Goal: Transaction & Acquisition: Purchase product/service

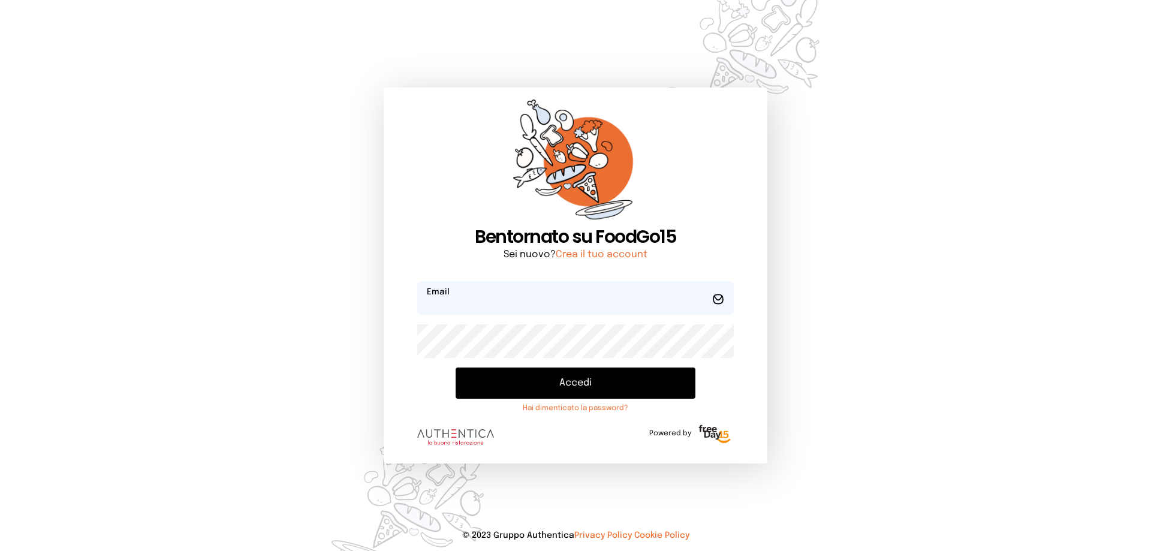
type input "**********"
click at [561, 390] on button "Accedi" at bounding box center [576, 383] width 240 height 31
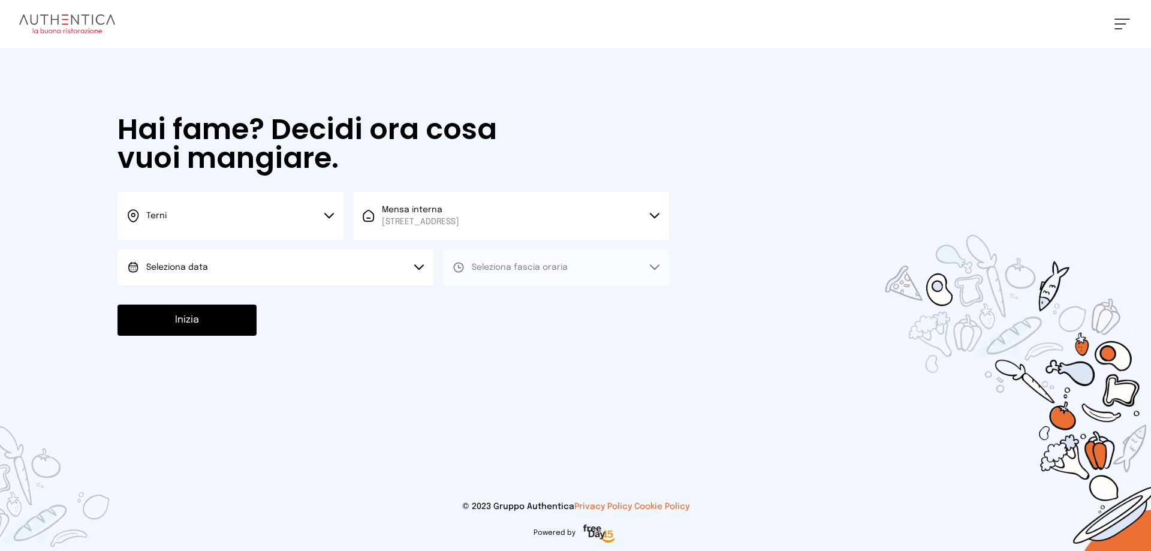
click at [200, 260] on button "Seleziona data" at bounding box center [276, 267] width 316 height 36
click at [195, 303] on span "[DATE], [DATE]" at bounding box center [175, 301] width 59 height 12
drag, startPoint x: 549, startPoint y: 266, endPoint x: 541, endPoint y: 276, distance: 12.4
click at [548, 265] on span "Seleziona fascia oraria" at bounding box center [520, 267] width 96 height 8
click at [507, 306] on li "Pranzo" at bounding box center [556, 300] width 226 height 31
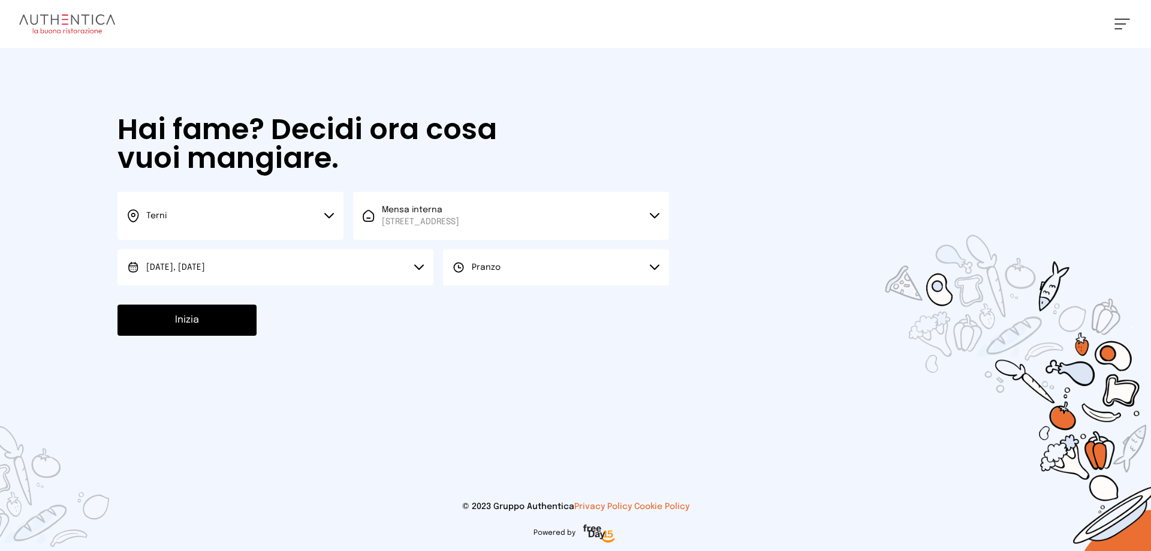
click at [197, 324] on button "Inizia" at bounding box center [187, 320] width 139 height 31
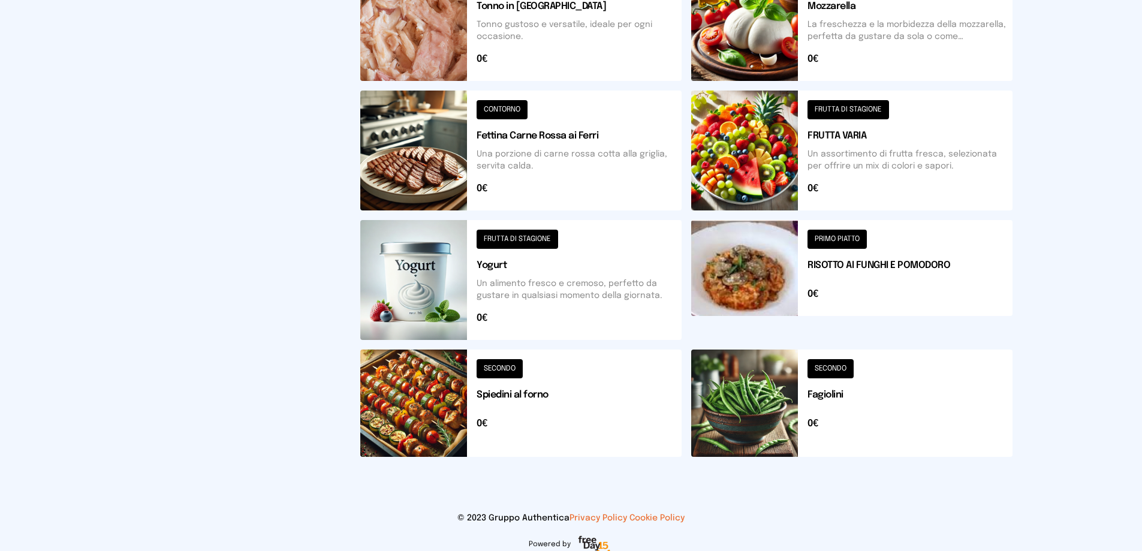
scroll to position [429, 0]
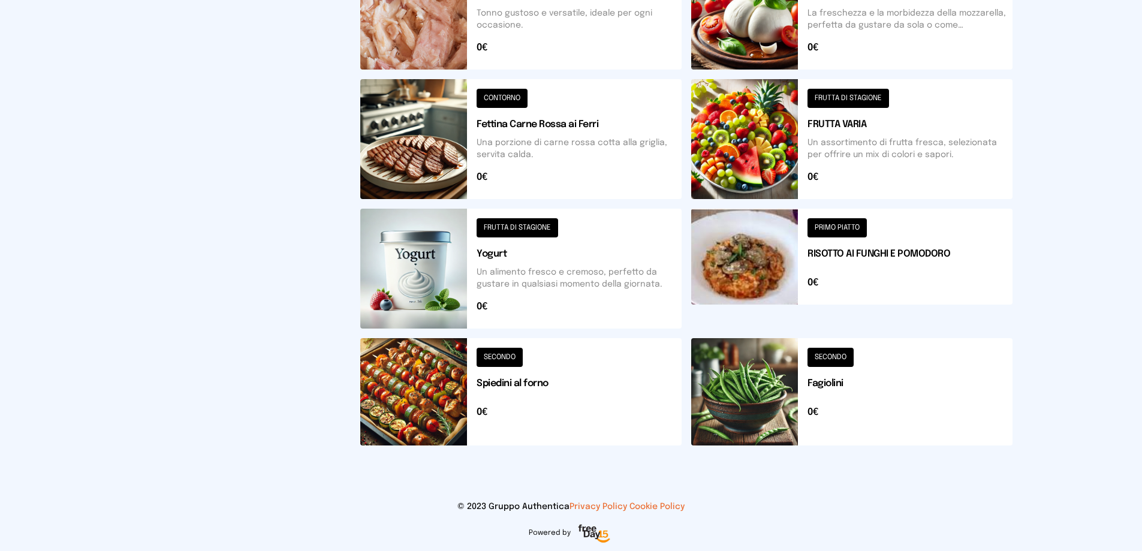
click at [442, 395] on button at bounding box center [520, 391] width 321 height 107
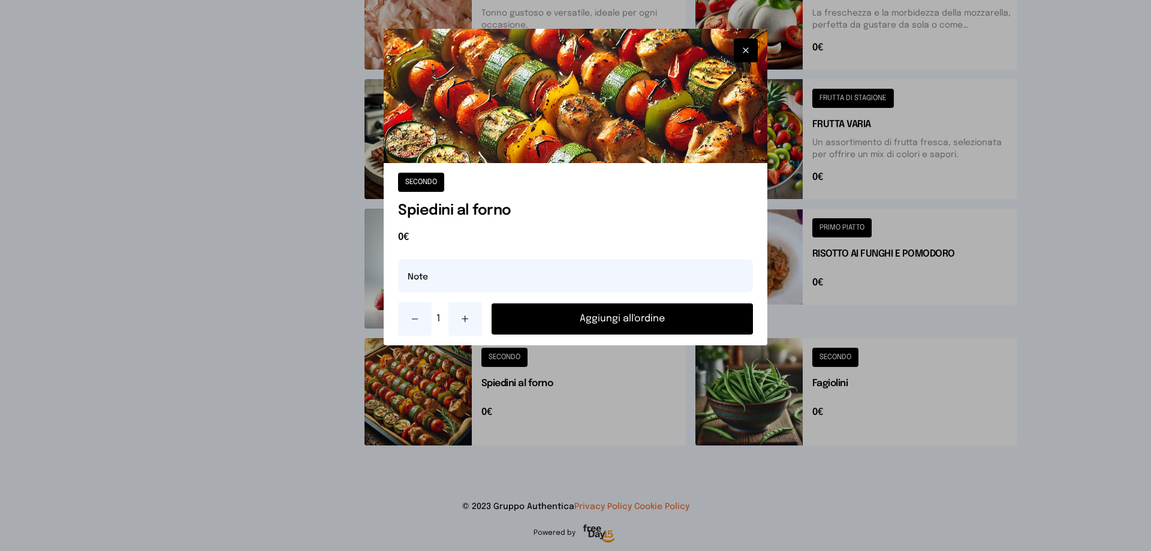
click at [541, 323] on button "Aggiungi all'ordine" at bounding box center [622, 318] width 261 height 31
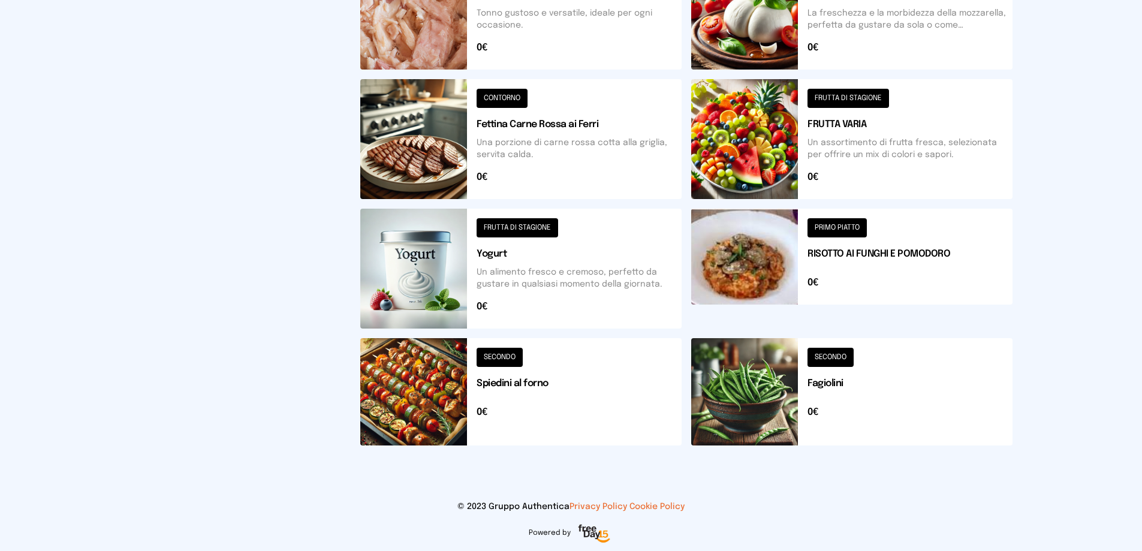
click at [499, 272] on button at bounding box center [520, 269] width 321 height 120
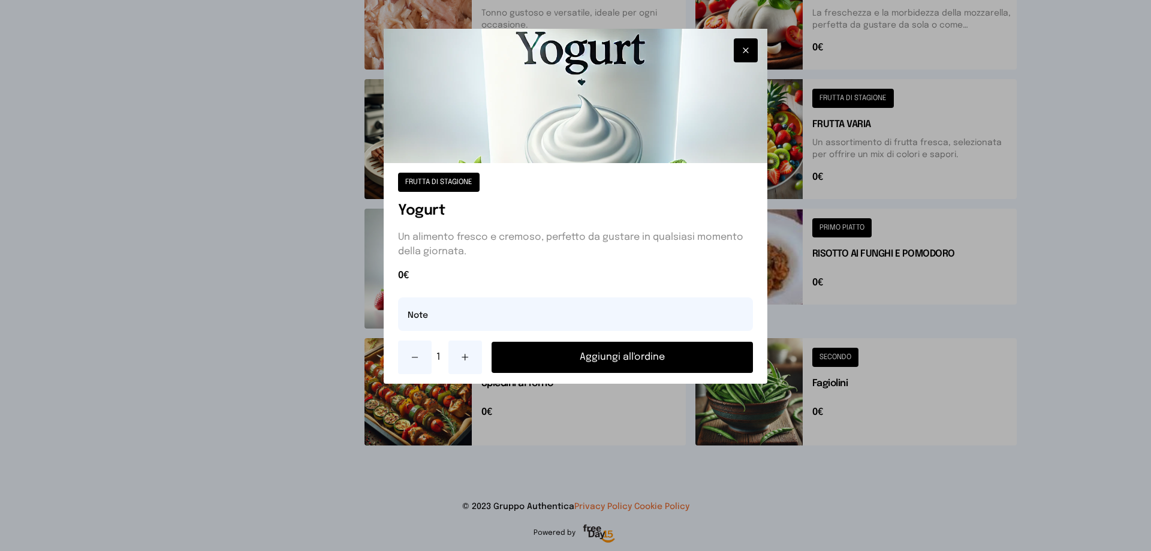
click at [604, 358] on button "Aggiungi all'ordine" at bounding box center [622, 357] width 261 height 31
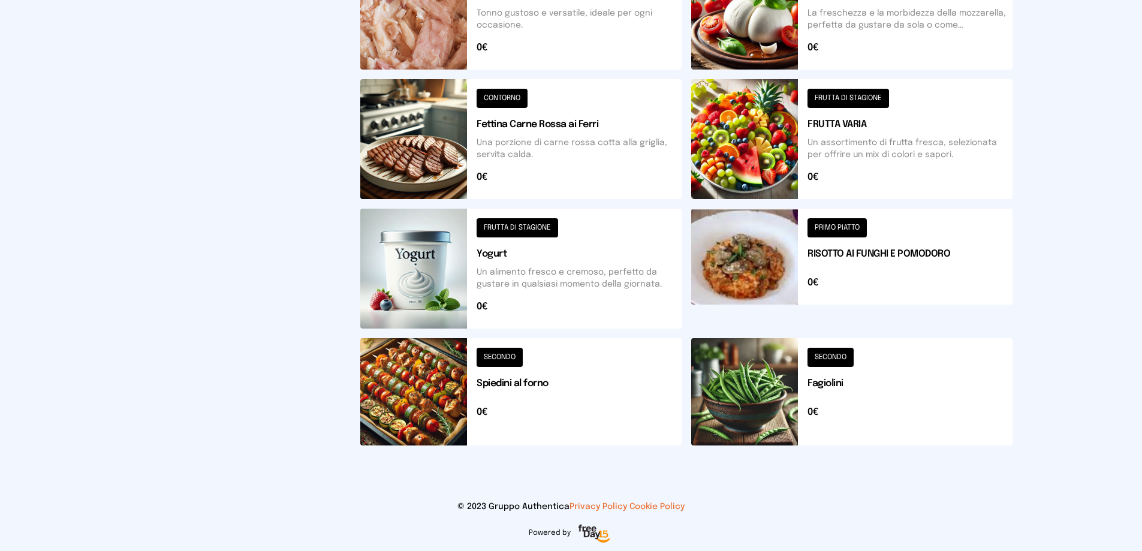
click at [819, 128] on button at bounding box center [851, 139] width 321 height 120
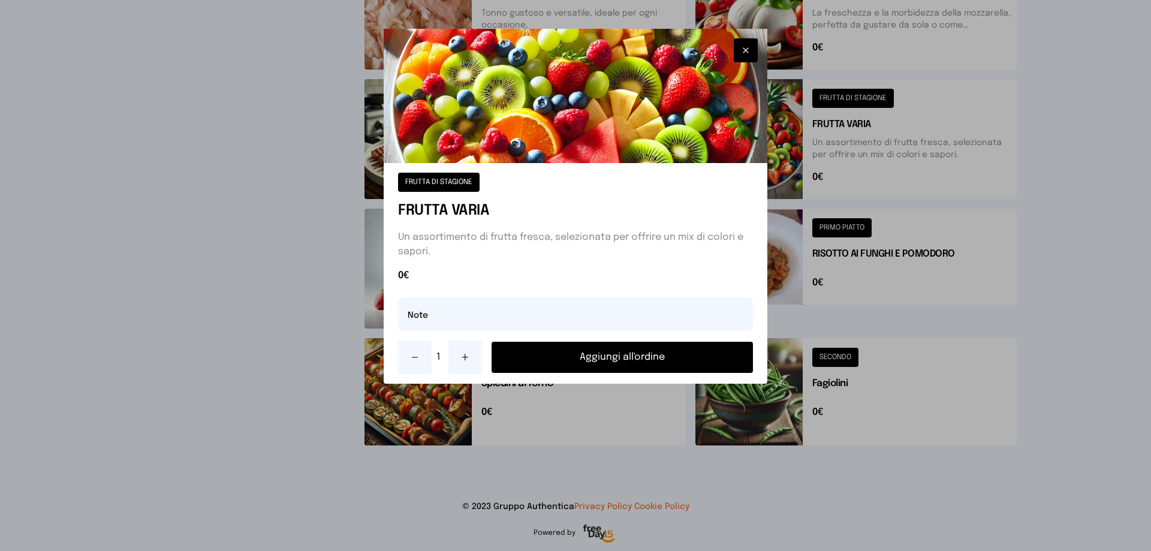
click at [691, 363] on button "Aggiungi all'ordine" at bounding box center [622, 357] width 261 height 31
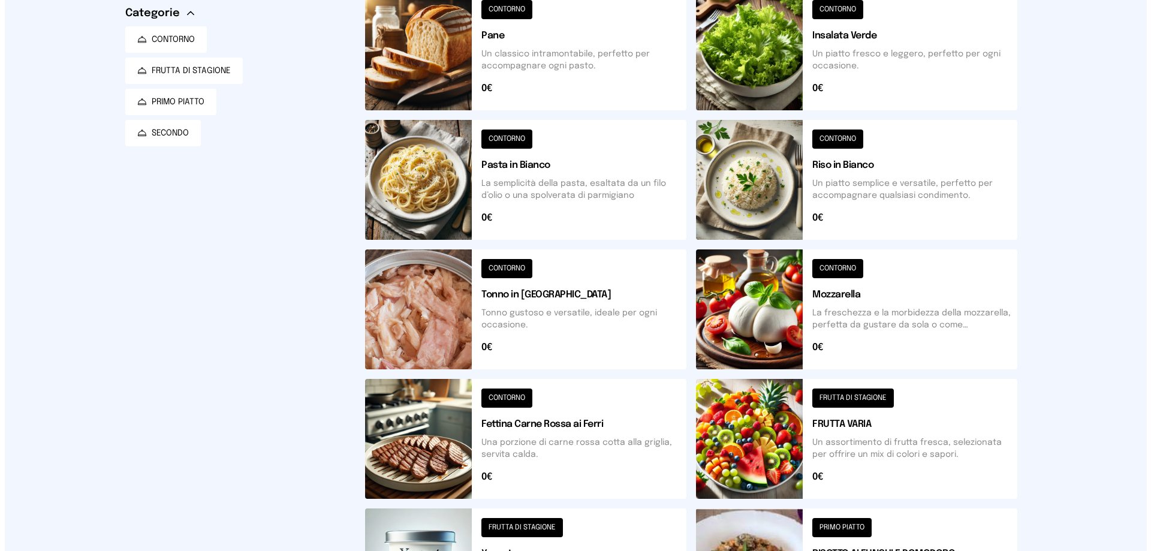
scroll to position [0, 0]
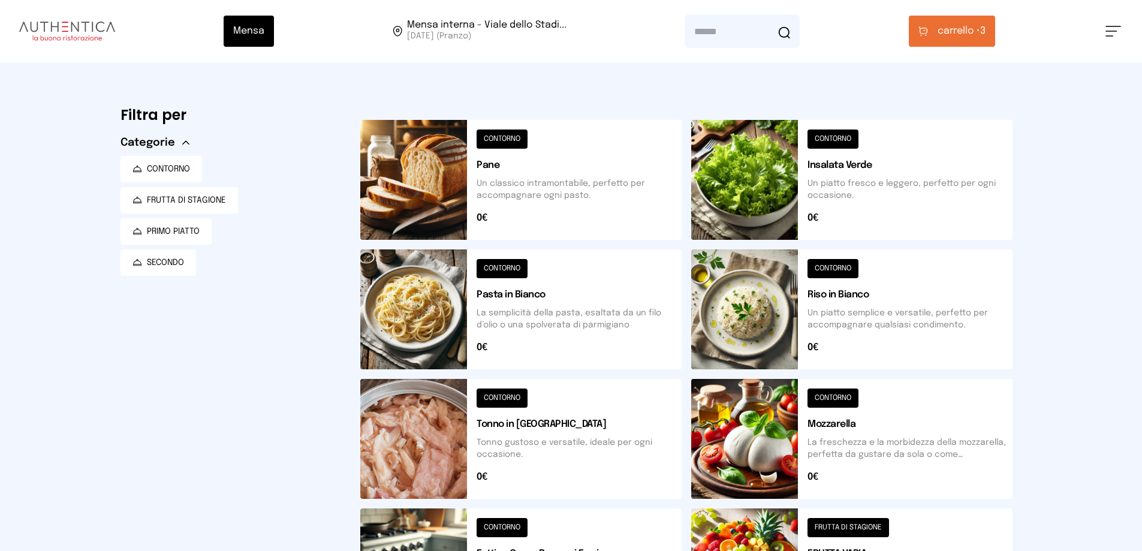
click at [784, 179] on button at bounding box center [851, 180] width 321 height 120
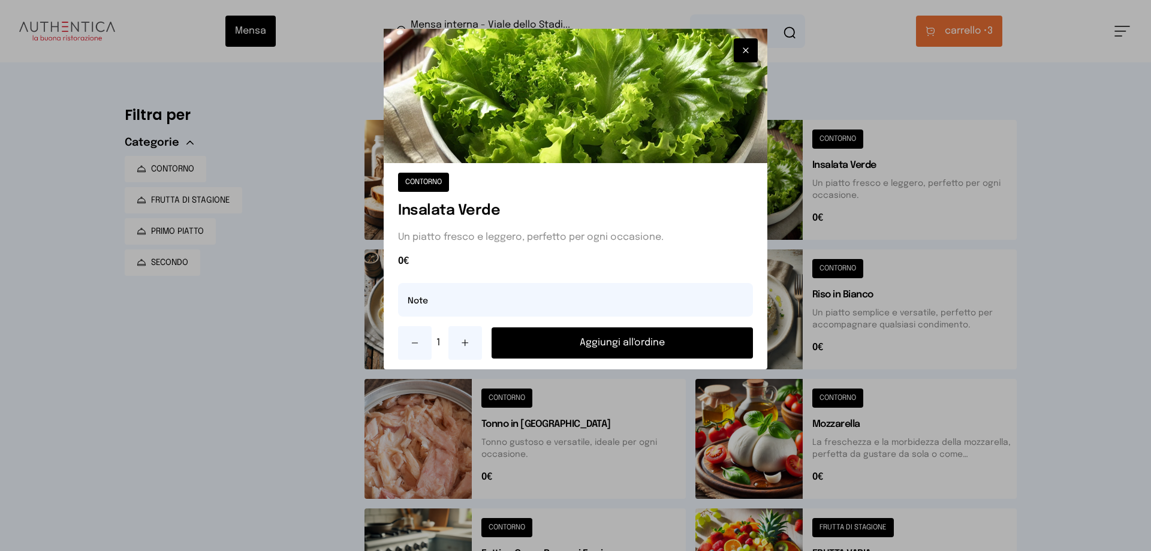
click at [640, 343] on button "Aggiungi all'ordine" at bounding box center [622, 342] width 261 height 31
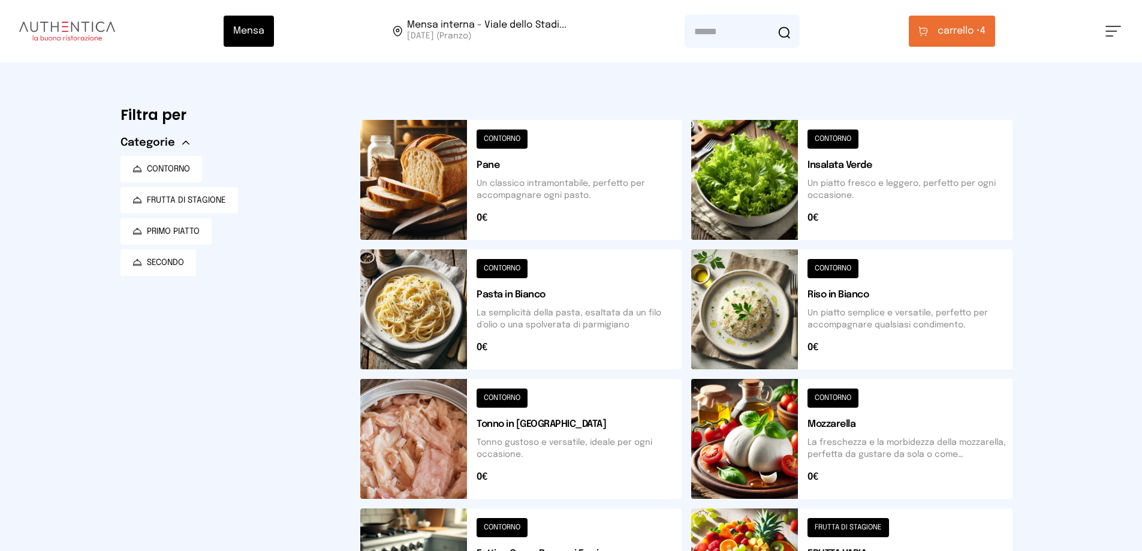
click at [968, 33] on span "carrello •" at bounding box center [959, 31] width 43 height 14
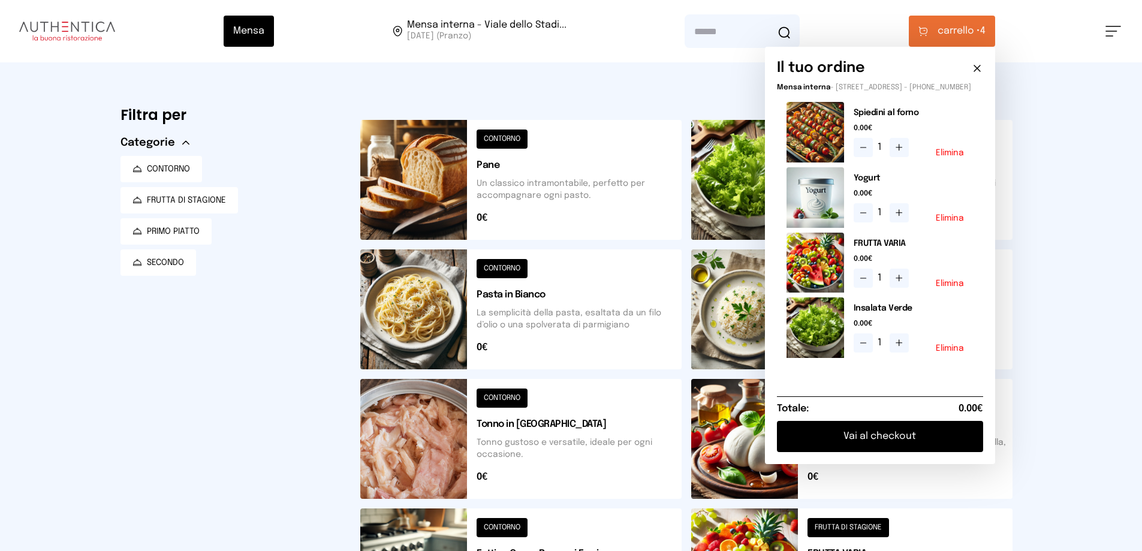
click at [916, 440] on button "Vai al checkout" at bounding box center [880, 436] width 206 height 31
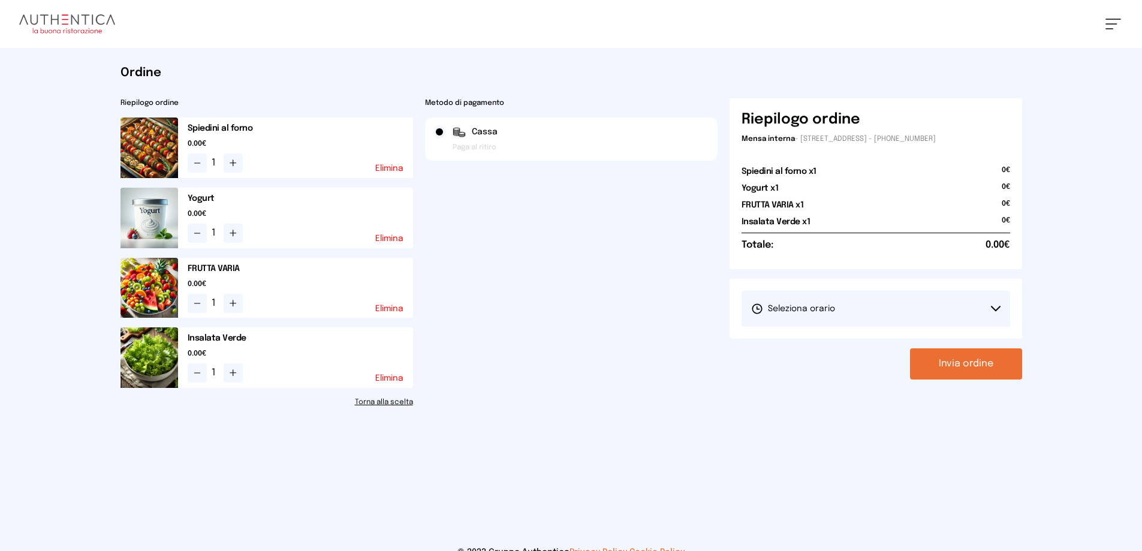
click at [807, 309] on span "Seleziona orario" at bounding box center [793, 309] width 84 height 12
click at [775, 344] on span "1° Turno (13:00 - 15:00)" at bounding box center [796, 342] width 91 height 12
click at [952, 357] on button "Invia ordine" at bounding box center [966, 363] width 112 height 31
